Goal: Task Accomplishment & Management: Manage account settings

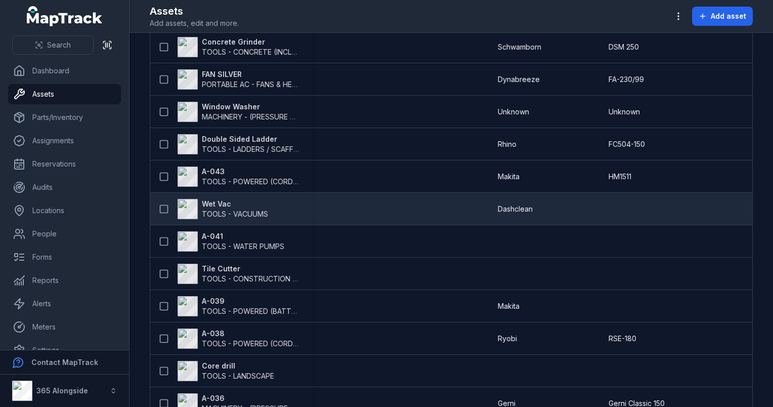
scroll to position [1379, 0]
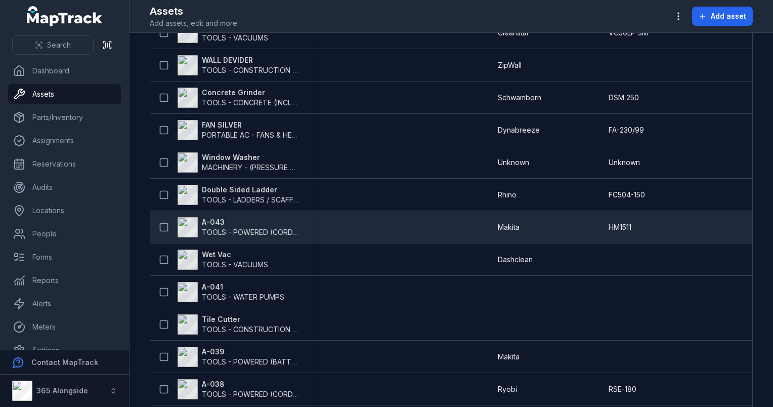
click at [227, 228] on span "TOOLS - POWERED (CORDED)" at bounding box center [253, 232] width 103 height 9
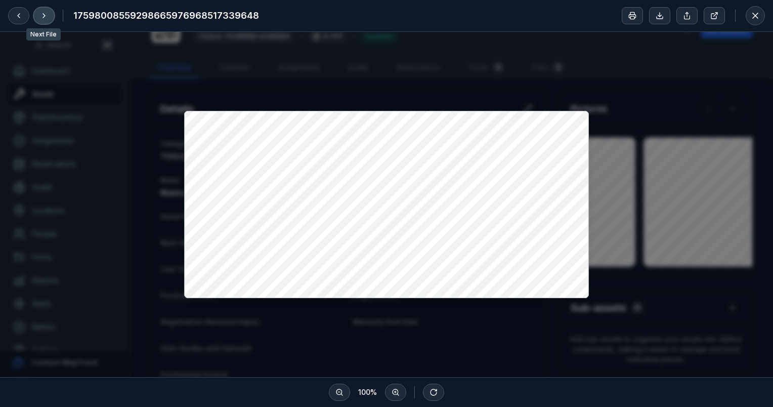
click at [51, 17] on button at bounding box center [43, 15] width 21 height 17
click at [47, 18] on icon at bounding box center [44, 16] width 8 height 8
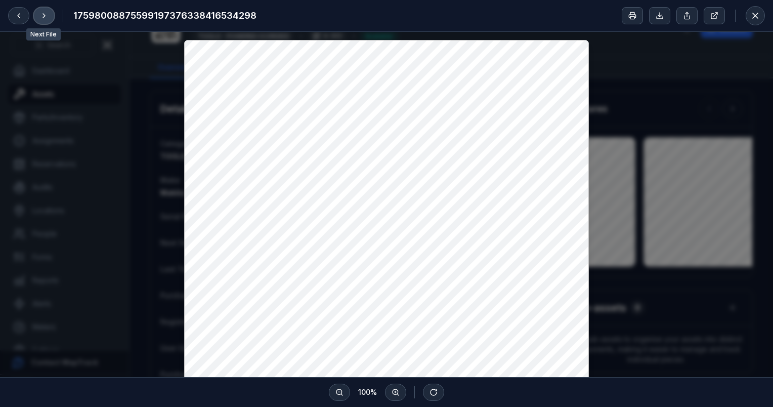
click at [44, 16] on icon at bounding box center [44, 16] width 2 height 4
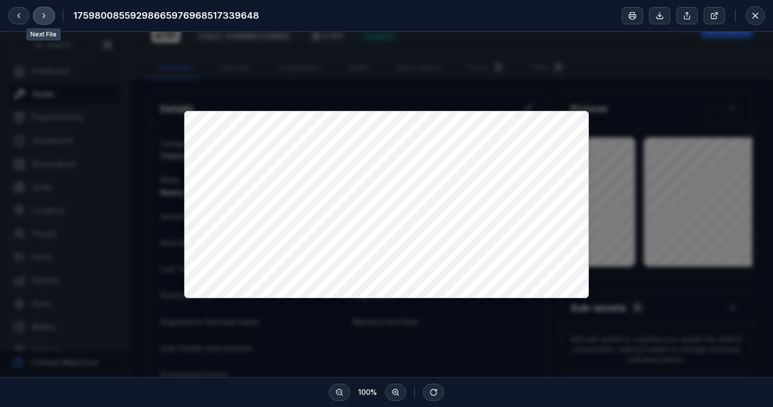
click at [44, 16] on icon at bounding box center [44, 16] width 2 height 4
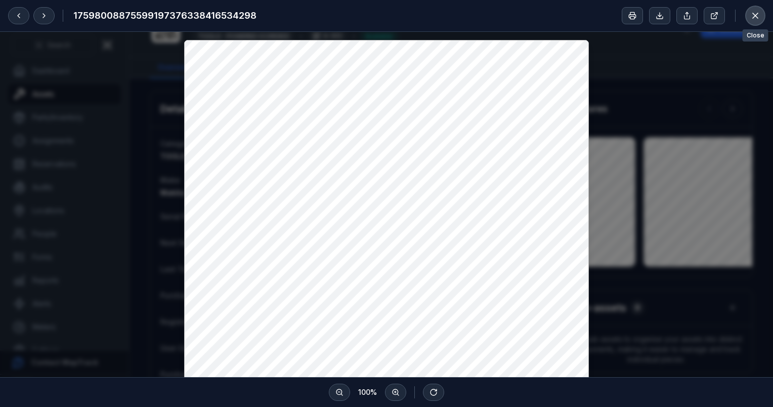
click at [760, 18] on button at bounding box center [755, 15] width 19 height 19
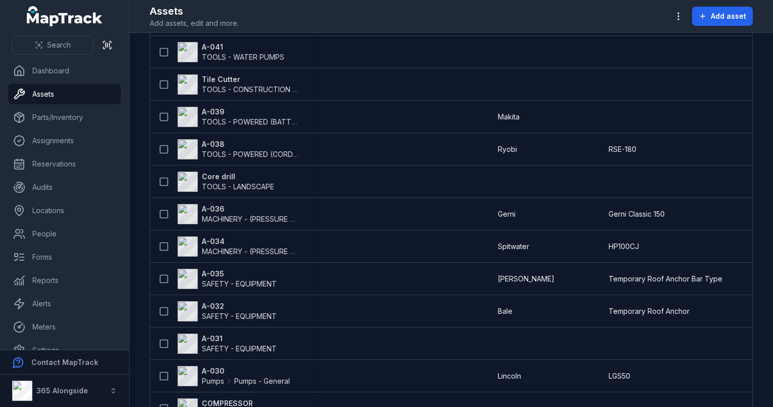
scroll to position [1518, 0]
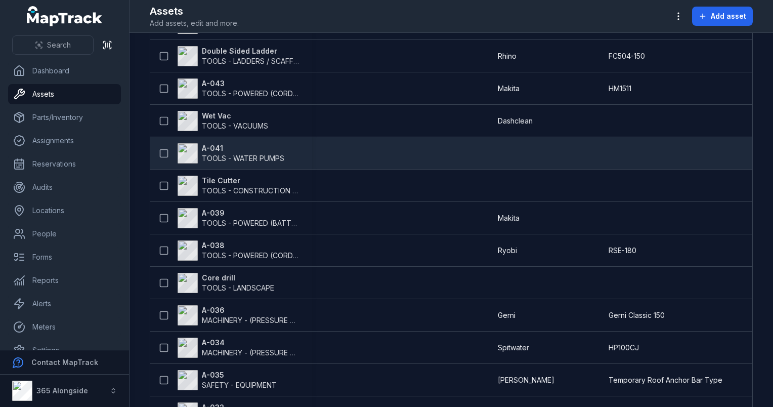
click at [210, 153] on span "TOOLS - WATER PUMPS" at bounding box center [243, 158] width 82 height 10
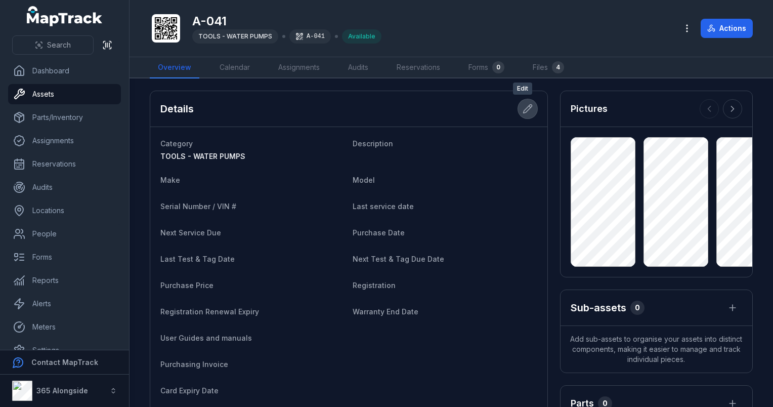
click at [523, 104] on icon at bounding box center [528, 109] width 10 height 10
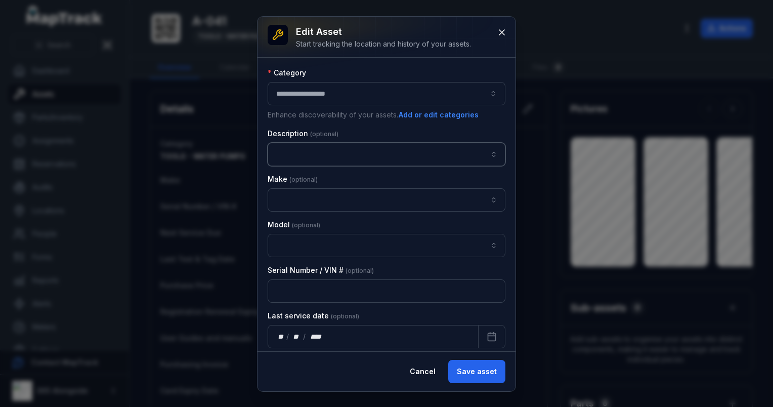
click at [308, 155] on input "asset-edit:description-label" at bounding box center [387, 154] width 238 height 23
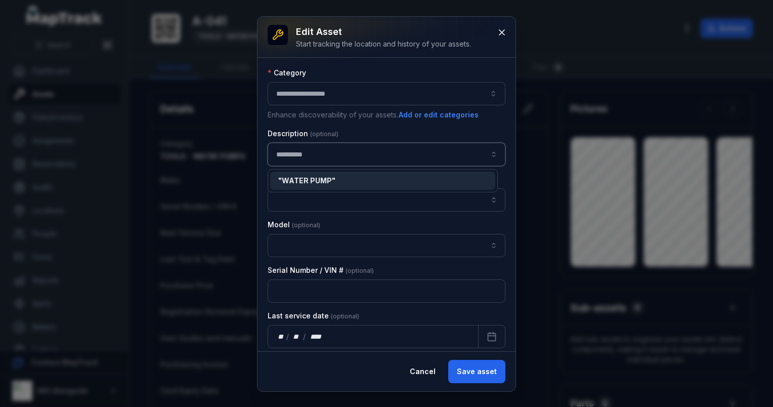
type input "**********"
click at [491, 377] on div "**********" at bounding box center [386, 204] width 258 height 374
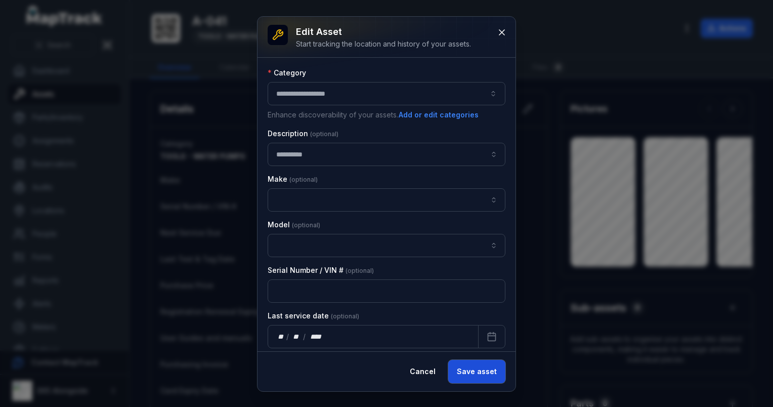
click at [472, 368] on button "Save asset" at bounding box center [476, 371] width 57 height 23
